Goal: Navigation & Orientation: Go to known website

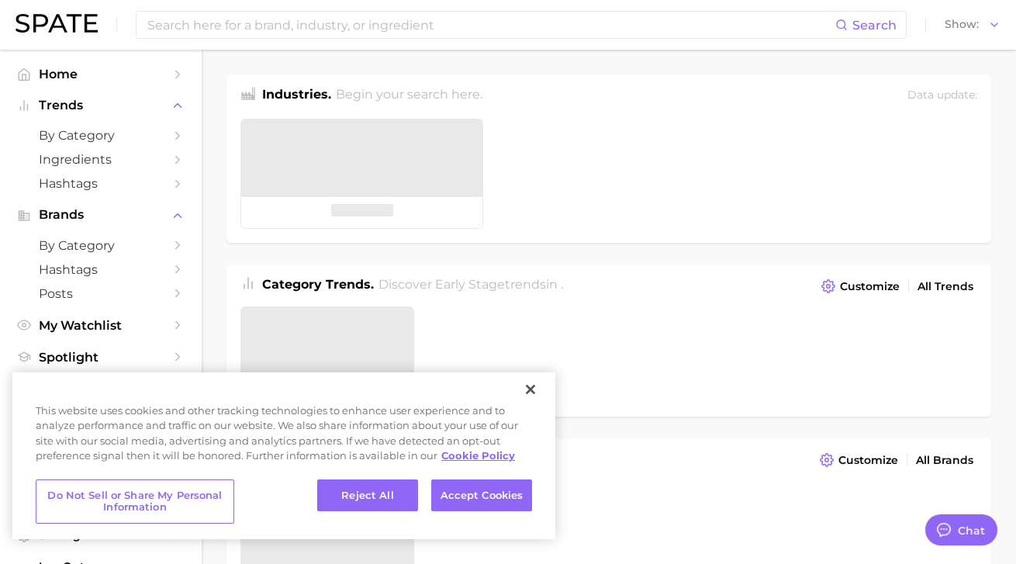
type textarea "x"
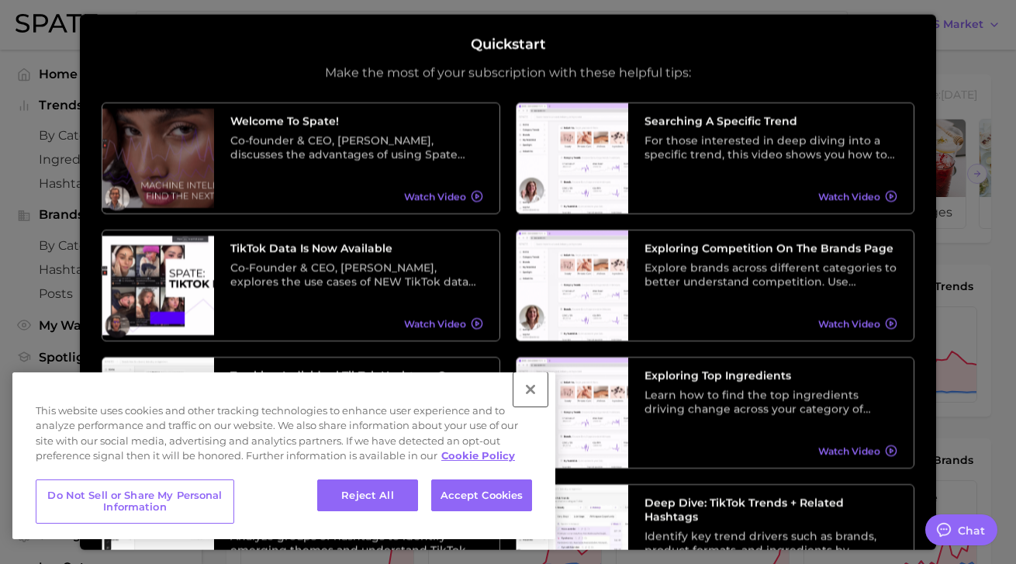
click at [531, 386] on button "Close" at bounding box center [530, 389] width 34 height 34
